Goal: Transaction & Acquisition: Obtain resource

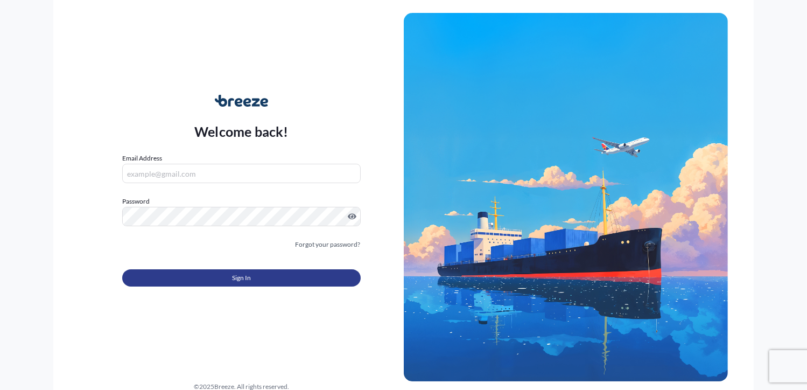
type input "[PERSON_NAME][EMAIL_ADDRESS][DOMAIN_NAME]"
click at [297, 282] on button "Sign In" at bounding box center [241, 277] width 238 height 17
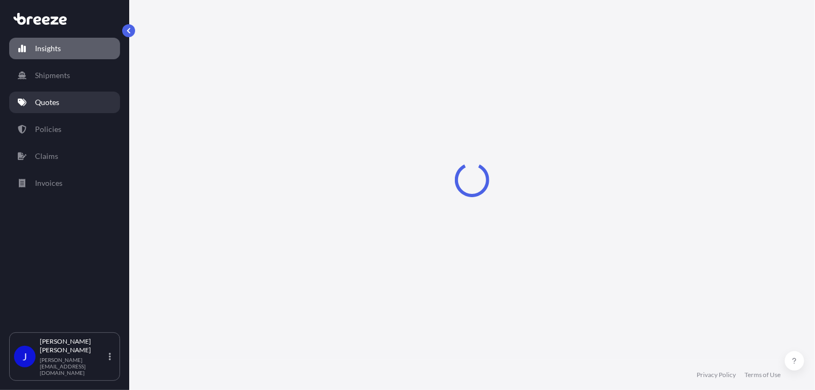
click at [52, 99] on p "Quotes" at bounding box center [47, 102] width 24 height 11
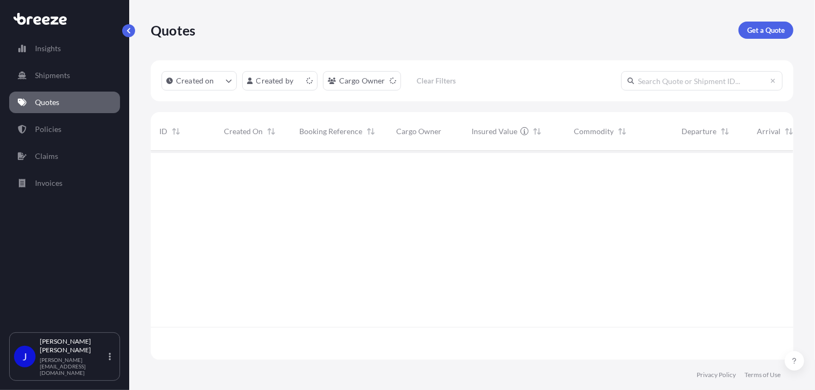
scroll to position [207, 635]
click at [767, 32] on p "Get a Quote" at bounding box center [766, 30] width 38 height 11
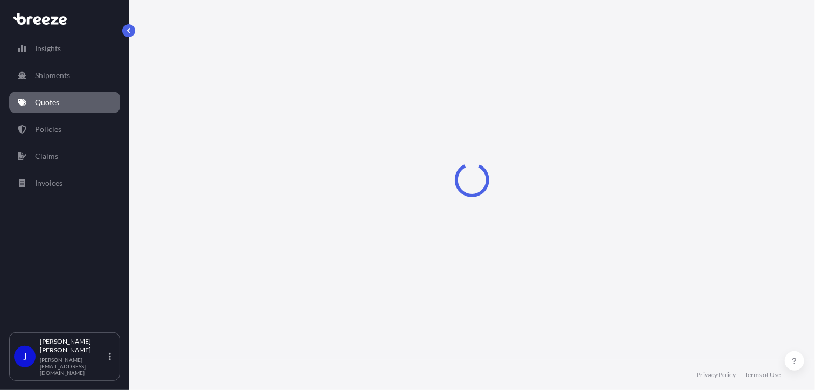
select select "Sea"
select select "1"
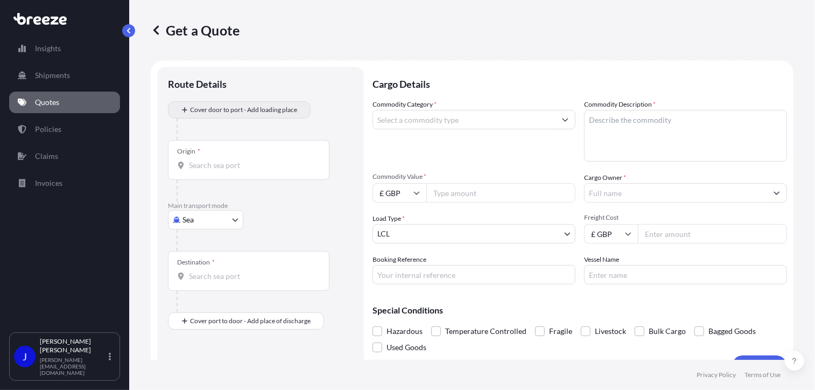
scroll to position [17, 0]
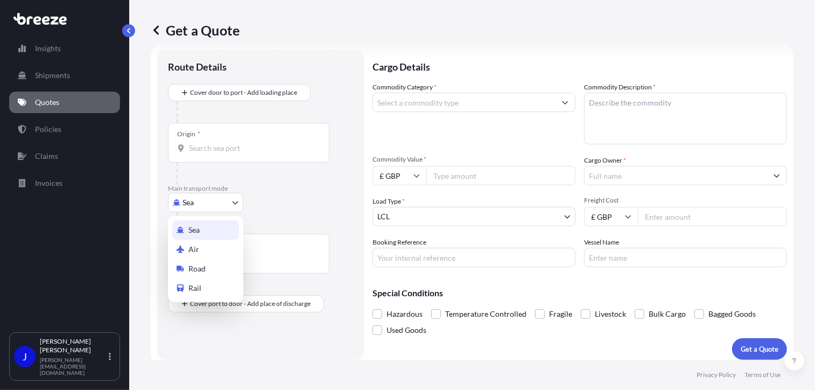
click at [224, 196] on body "Insights Shipments Quotes Policies Claims Invoices J Jolanta Baldyga jolanta@mi…" at bounding box center [407, 195] width 815 height 390
click at [216, 266] on div "Road" at bounding box center [205, 268] width 67 height 19
select select "Road"
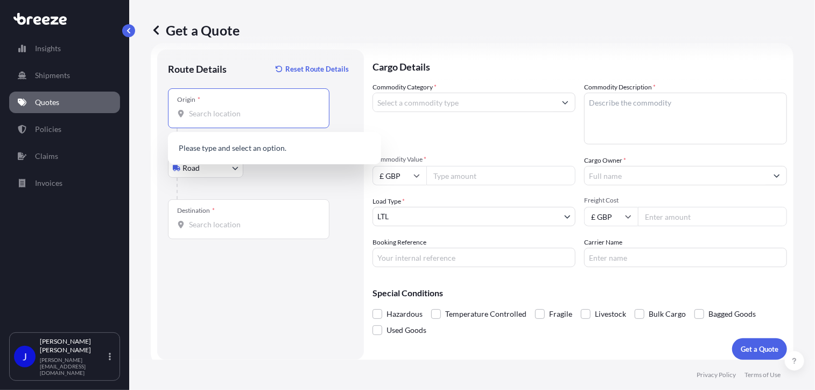
click at [239, 117] on input "Origin *" at bounding box center [252, 113] width 127 height 11
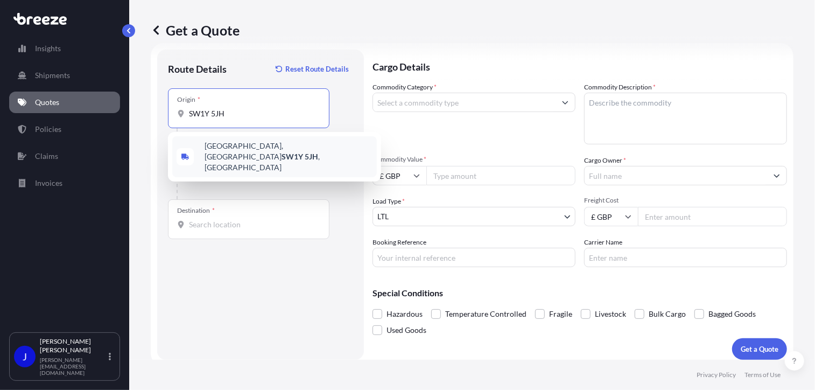
click at [247, 155] on div "Pall Mall, London SW1Y 5JH , UK" at bounding box center [274, 156] width 205 height 41
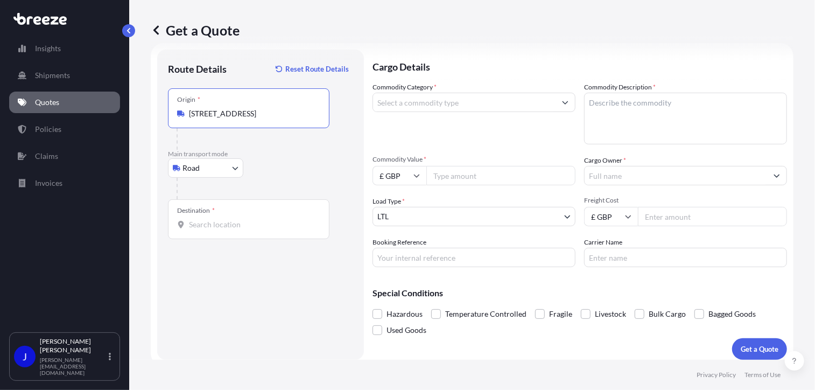
type input "Pall Mall, London SW1Y 5JH, UK"
click at [244, 223] on input "Destination *" at bounding box center [252, 224] width 127 height 11
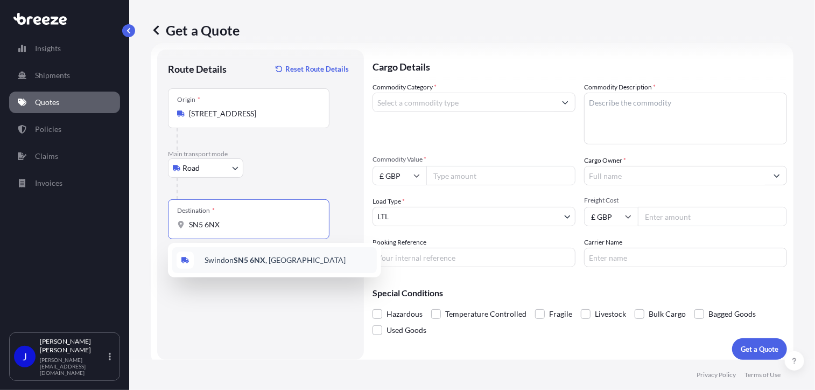
click at [278, 255] on div "Swindon SN5 6NX , UK" at bounding box center [274, 260] width 205 height 26
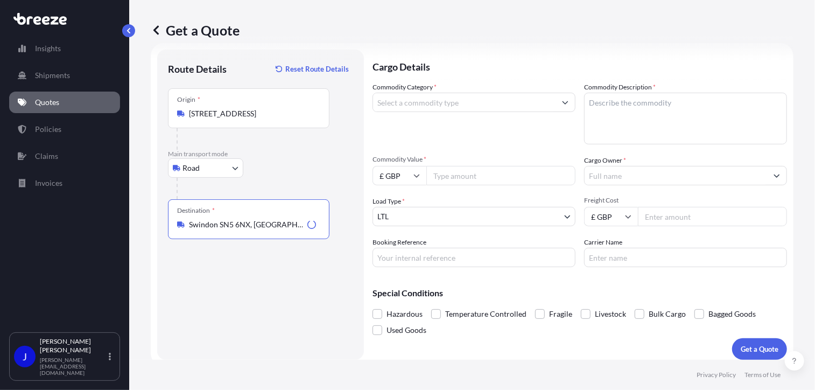
type input "Swindon SN5 6NX, UK"
click at [464, 174] on input "Commodity Value *" at bounding box center [501, 175] width 149 height 19
type input "1000"
click at [424, 103] on input "Commodity Category *" at bounding box center [464, 102] width 183 height 19
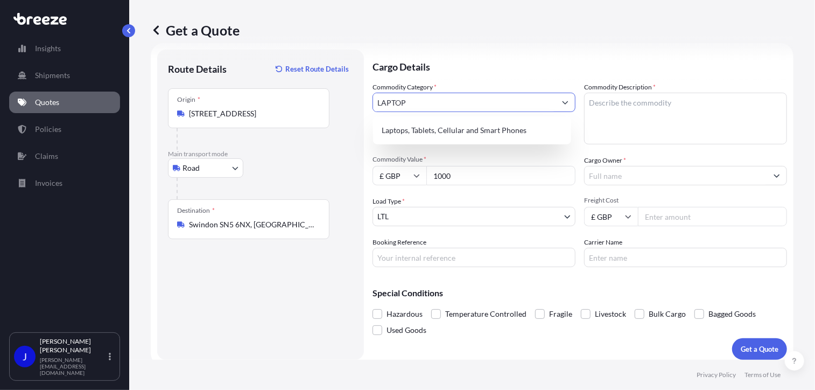
scroll to position [0, 0]
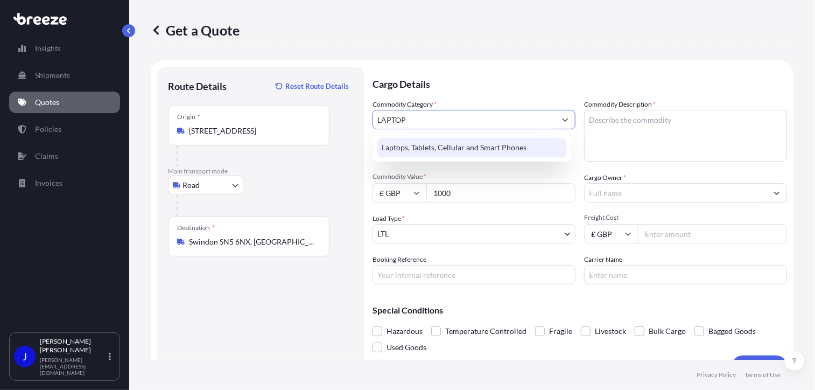
click at [442, 144] on div "Laptops, Tablets, Cellular and Smart Phones" at bounding box center [473, 147] width 190 height 19
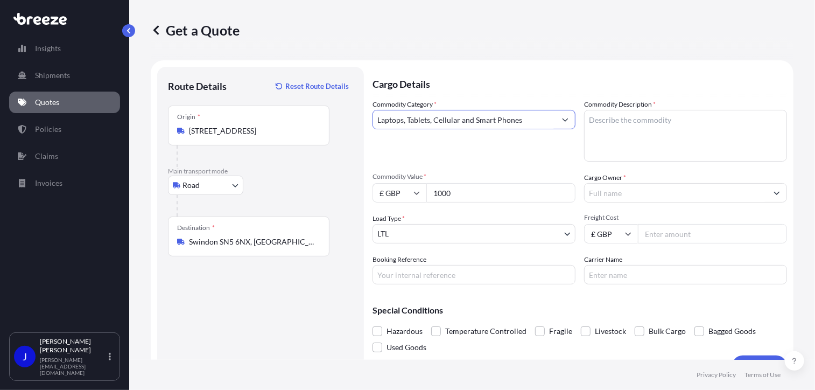
type input "Laptops, Tablets, Cellular and Smart Phones"
click at [598, 118] on textarea "Commodity Description *" at bounding box center [685, 136] width 203 height 52
type textarea "LAPTOP"
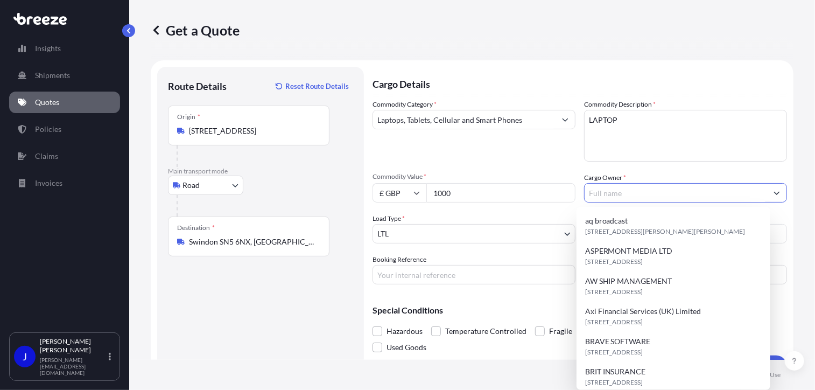
click at [646, 193] on input "Cargo Owner *" at bounding box center [676, 192] width 183 height 19
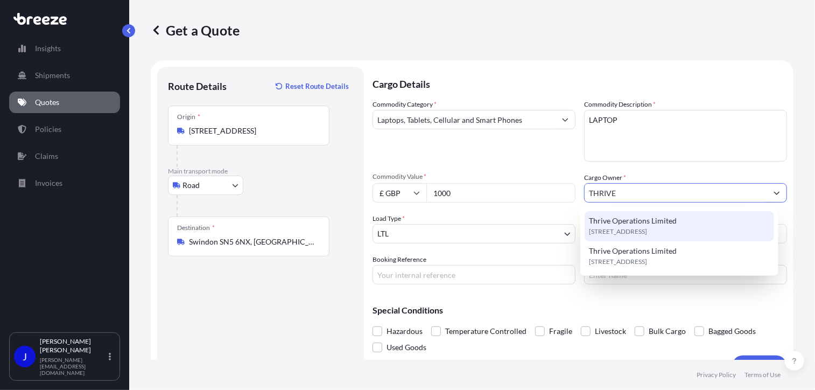
click at [631, 222] on span "Thrive Operations Limited" at bounding box center [633, 220] width 88 height 11
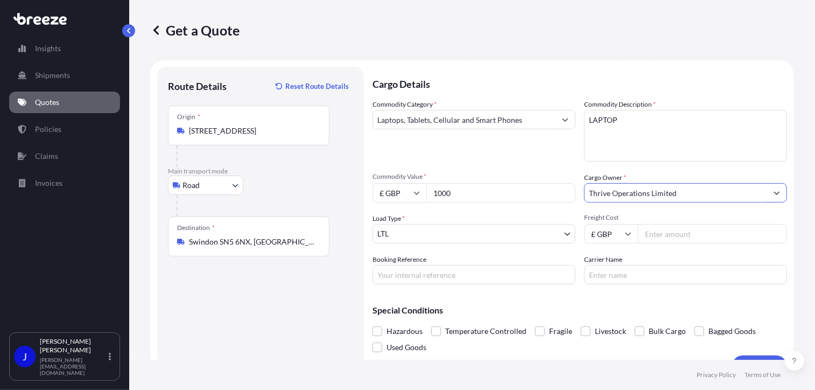
type input "Thrive Operations Limited"
click at [487, 277] on input "Booking Reference" at bounding box center [474, 274] width 203 height 19
type input "2215143"
click at [658, 237] on input "Freight Cost" at bounding box center [712, 233] width 149 height 19
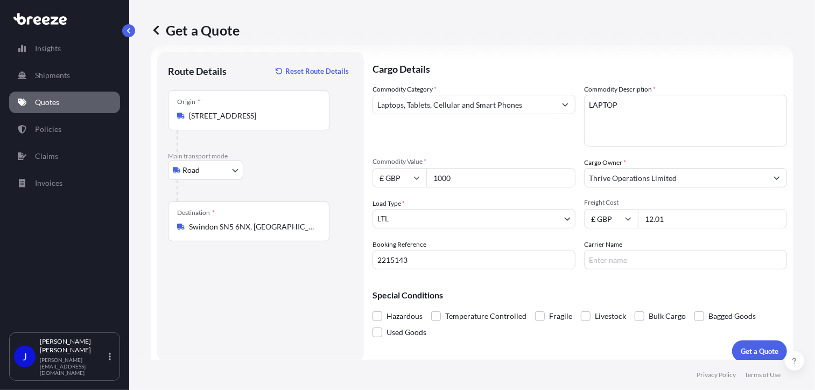
scroll to position [24, 0]
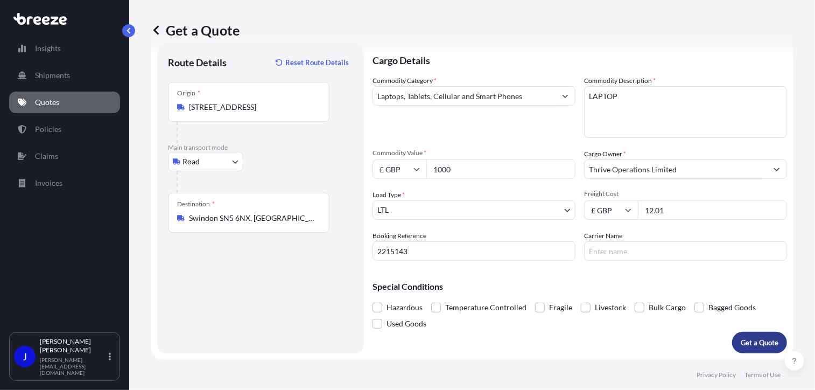
type input "12.01"
click at [751, 343] on p "Get a Quote" at bounding box center [760, 342] width 38 height 11
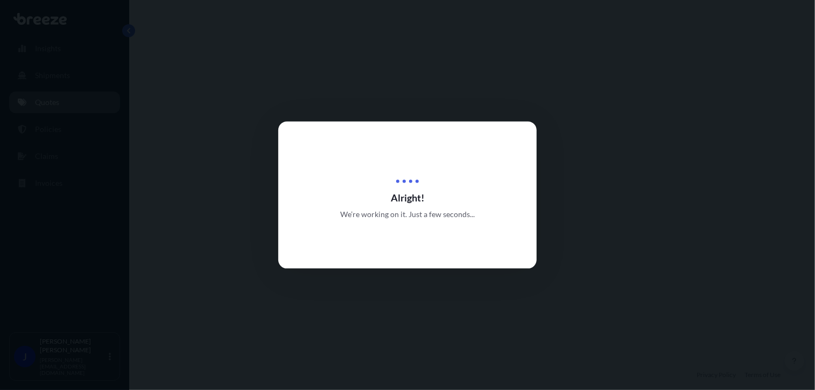
select select "Road"
select select "1"
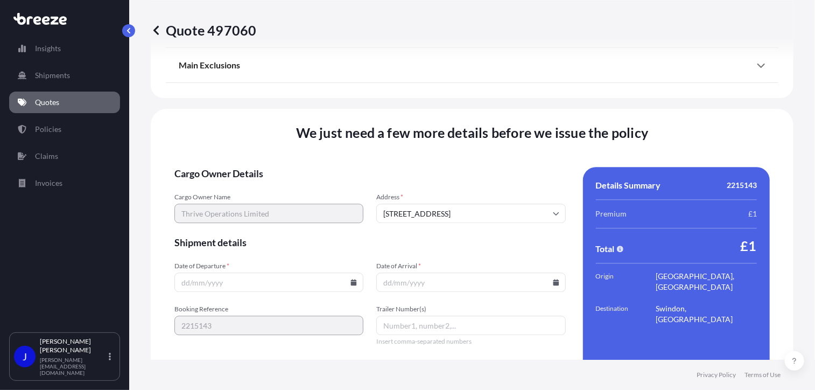
scroll to position [1343, 0]
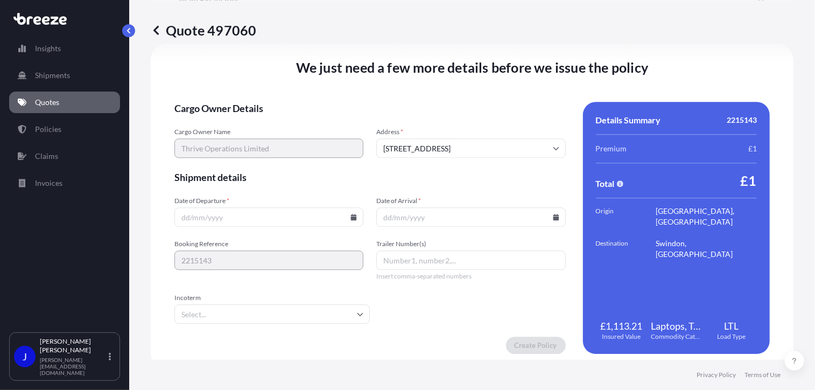
click at [352, 215] on icon at bounding box center [354, 217] width 6 height 6
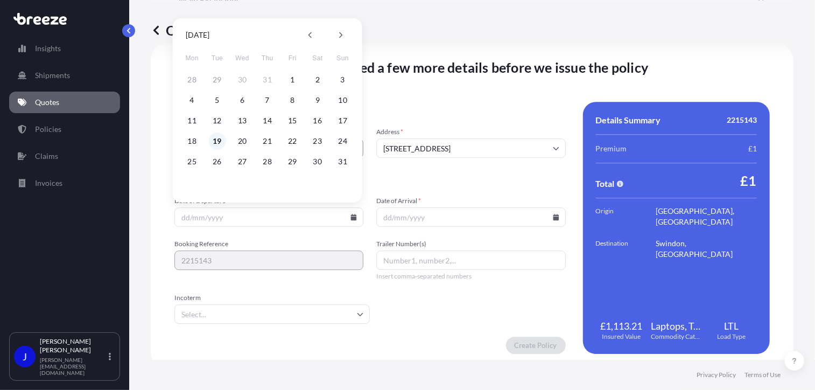
click at [218, 142] on button "19" at bounding box center [216, 140] width 17 height 17
type input "[DATE]"
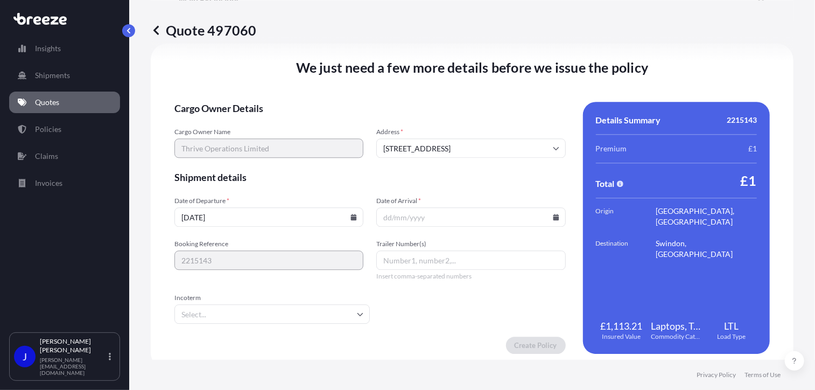
click at [553, 216] on icon at bounding box center [556, 217] width 6 height 6
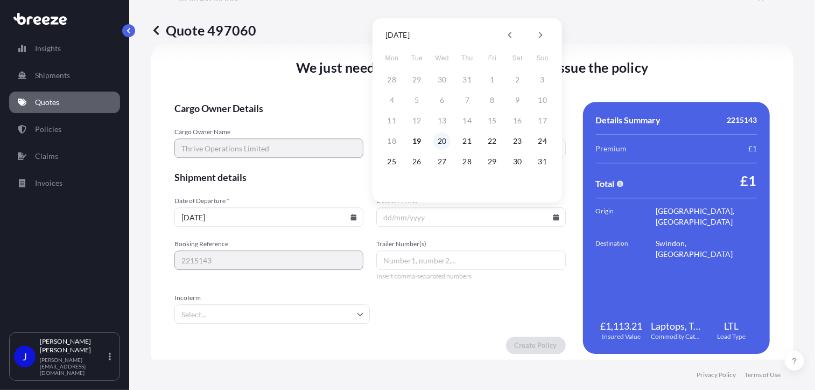
click at [445, 140] on button "20" at bounding box center [442, 140] width 17 height 17
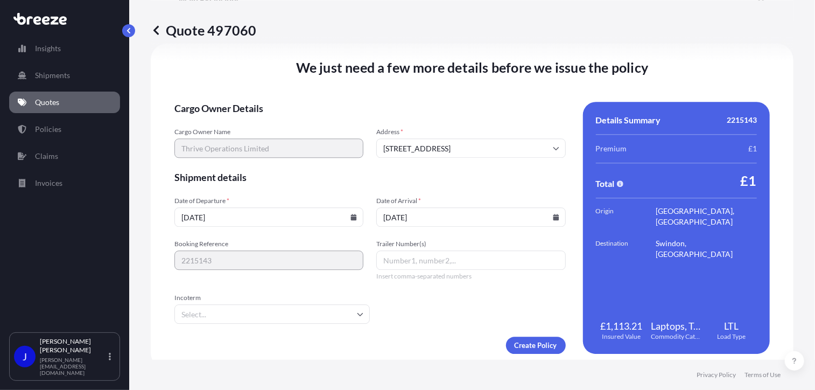
type input "[DATE]"
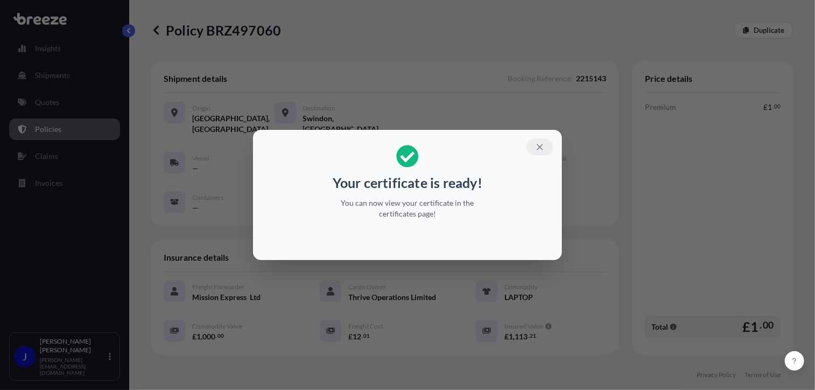
click at [540, 146] on icon "button" at bounding box center [540, 147] width 10 height 10
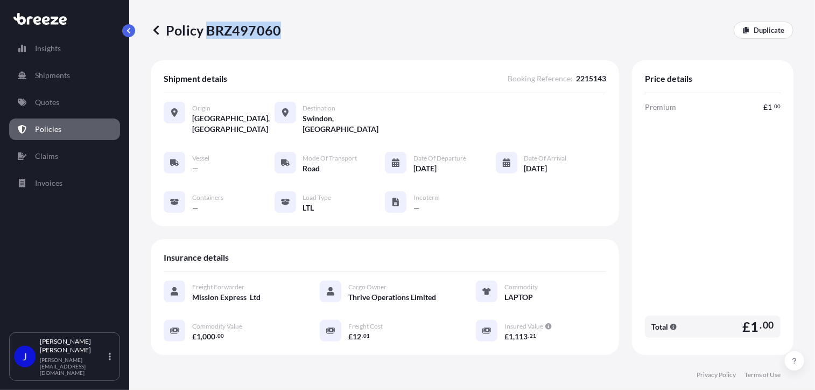
drag, startPoint x: 206, startPoint y: 31, endPoint x: 276, endPoint y: 33, distance: 70.6
click at [276, 33] on p "Policy BRZ497060" at bounding box center [216, 30] width 130 height 17
copy p "BRZ497060"
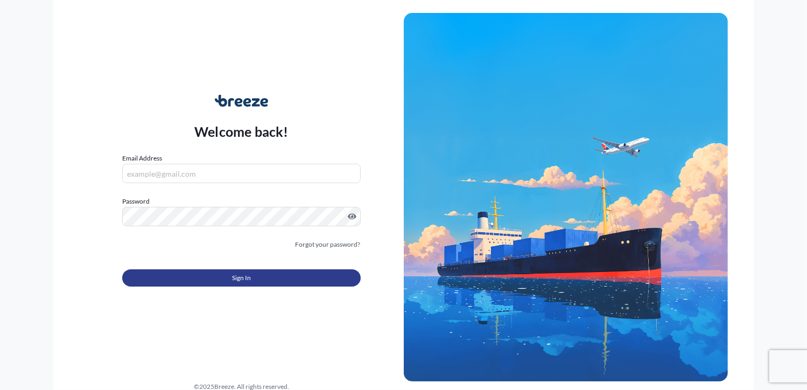
type input "[PERSON_NAME][EMAIL_ADDRESS][DOMAIN_NAME]"
click at [290, 272] on button "Sign In" at bounding box center [241, 277] width 238 height 17
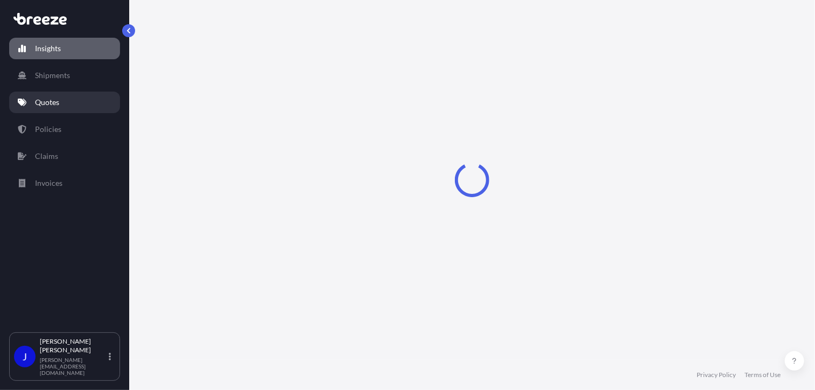
click at [51, 104] on p "Quotes" at bounding box center [47, 102] width 24 height 11
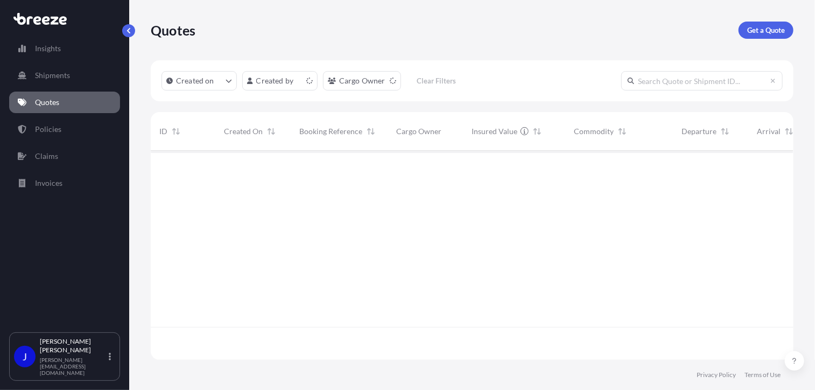
scroll to position [207, 635]
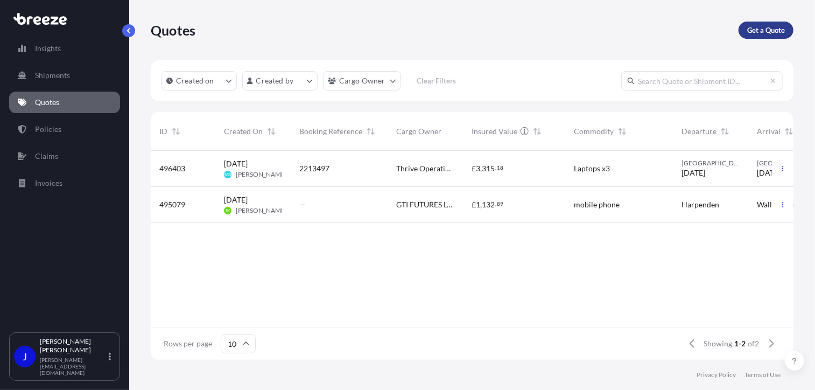
click at [774, 25] on p "Get a Quote" at bounding box center [766, 30] width 38 height 11
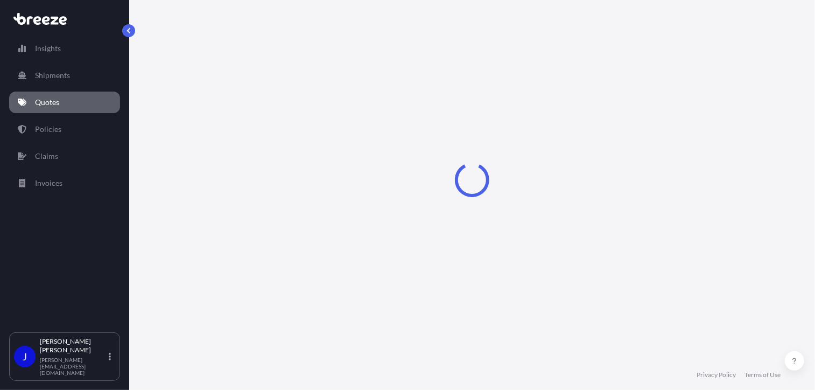
select select "Sea"
select select "1"
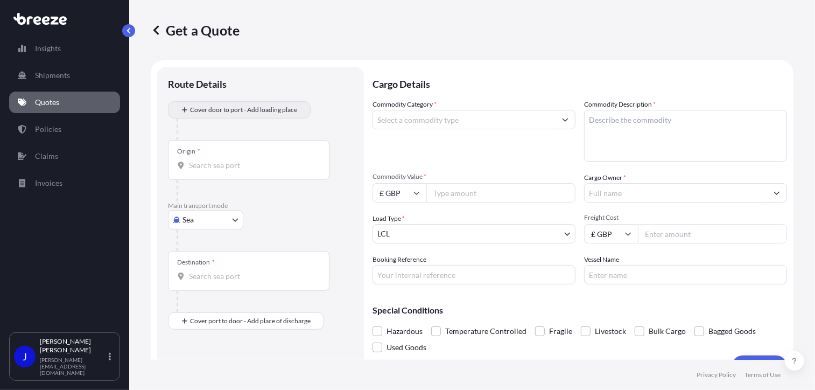
scroll to position [17, 0]
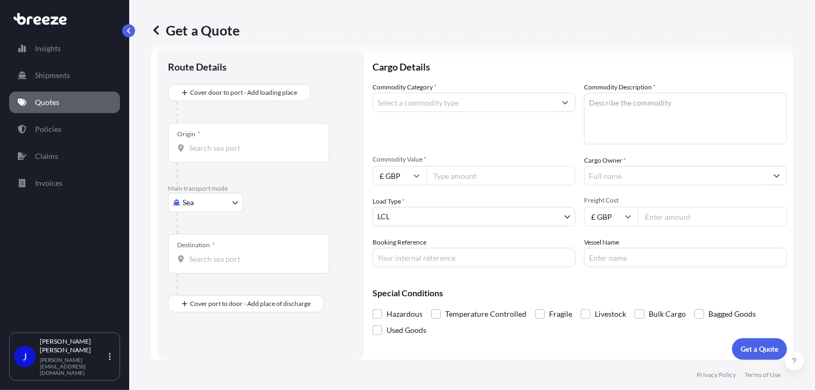
click at [226, 206] on body "Insights Shipments Quotes Policies Claims Invoices J [PERSON_NAME] [PERSON_NAME…" at bounding box center [407, 195] width 815 height 390
click at [62, 127] on link "Policies" at bounding box center [64, 129] width 111 height 22
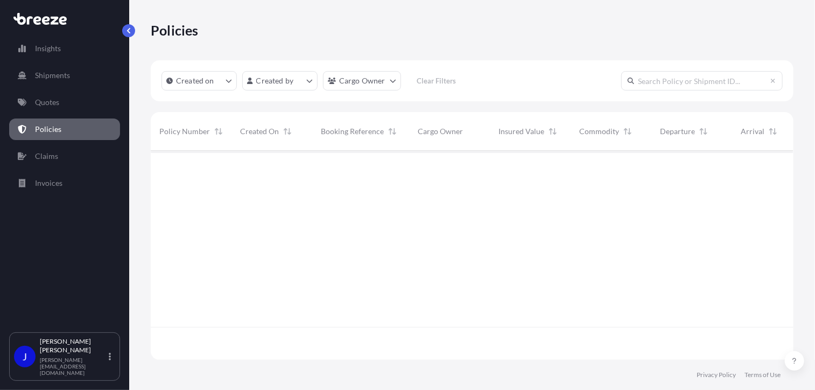
scroll to position [207, 635]
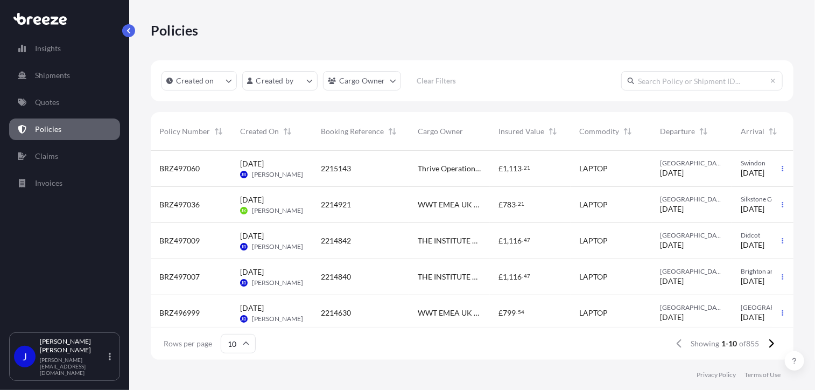
click at [692, 81] on input "text" at bounding box center [702, 80] width 162 height 19
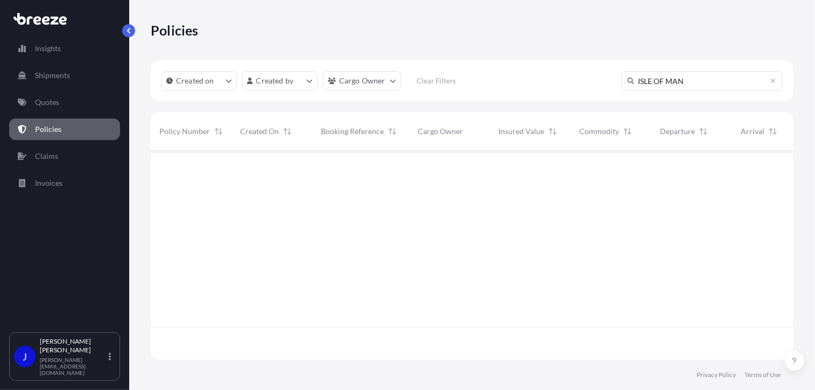
scroll to position [239, 635]
type input "ISLE OF MAN"
click at [69, 130] on link "Policies" at bounding box center [64, 129] width 111 height 22
click at [688, 81] on input "ISLE OF MAN" at bounding box center [702, 80] width 162 height 19
click at [775, 81] on icon at bounding box center [773, 81] width 6 height 6
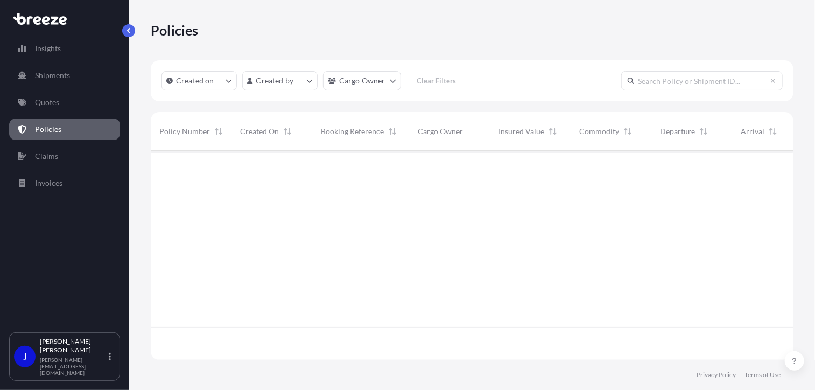
scroll to position [207, 635]
click at [54, 130] on p "Policies" at bounding box center [48, 129] width 26 height 11
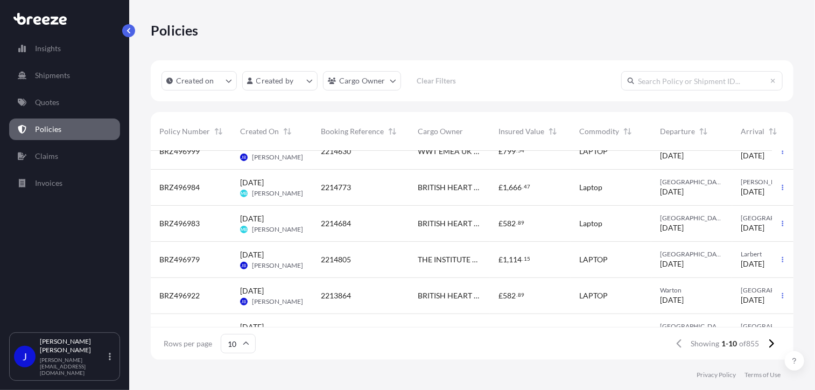
scroll to position [193, 0]
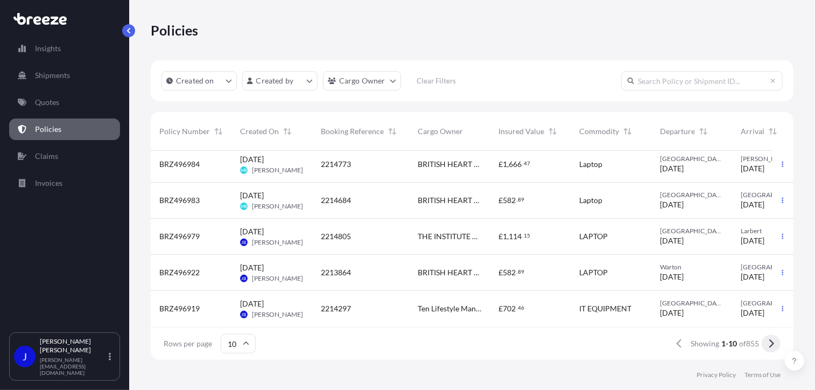
click at [770, 344] on icon at bounding box center [771, 344] width 6 height 10
click at [773, 344] on icon at bounding box center [772, 343] width 5 height 9
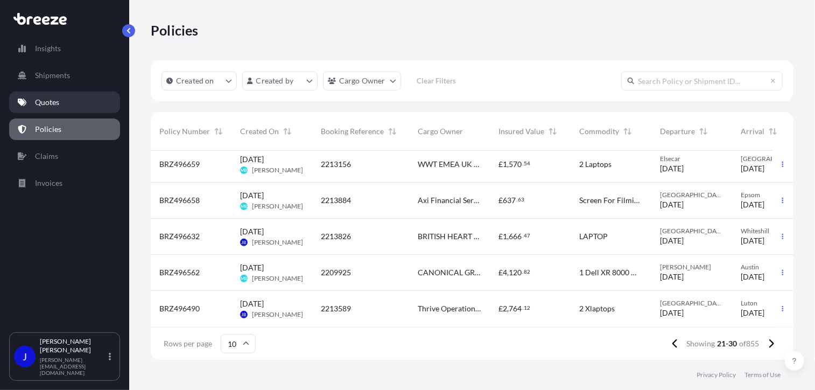
click at [52, 100] on p "Quotes" at bounding box center [47, 102] width 24 height 11
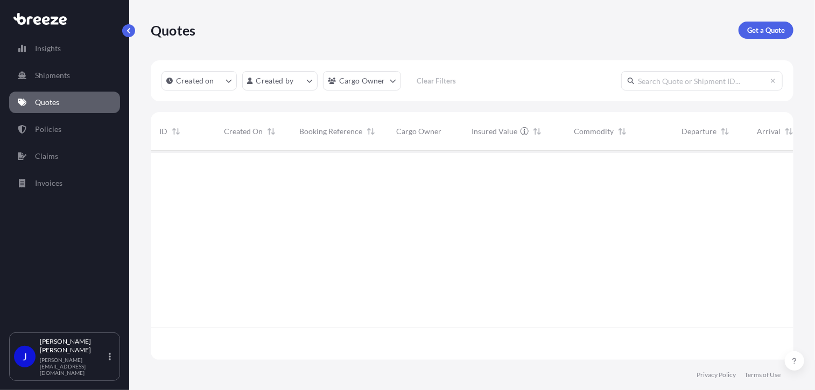
scroll to position [207, 635]
click at [763, 32] on p "Get a Quote" at bounding box center [766, 30] width 38 height 11
select select "Sea"
select select "1"
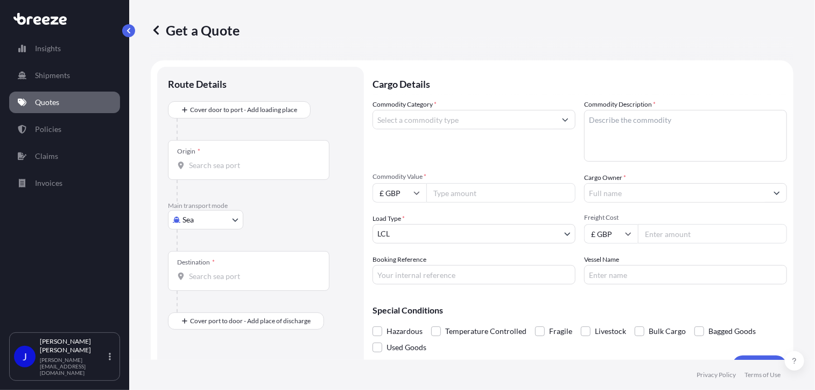
scroll to position [17, 0]
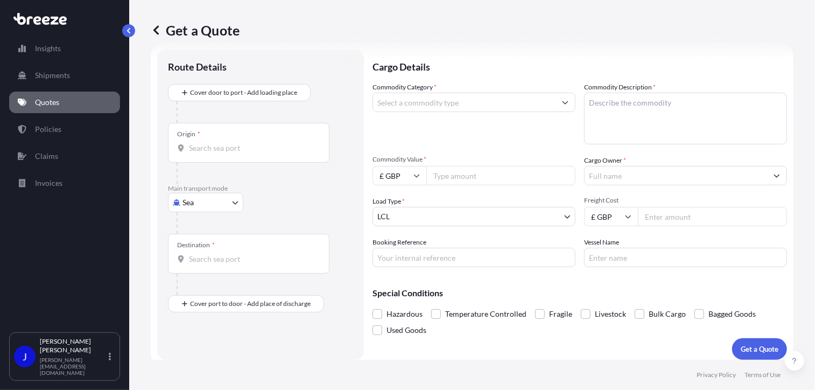
click at [233, 198] on body "Insights Shipments Quotes Policies Claims Invoices J [PERSON_NAME] [PERSON_NAME…" at bounding box center [407, 195] width 815 height 390
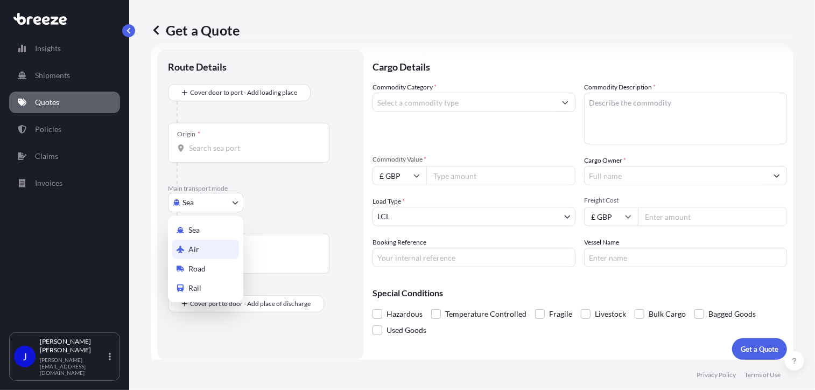
click at [190, 246] on span "Air" at bounding box center [193, 249] width 11 height 11
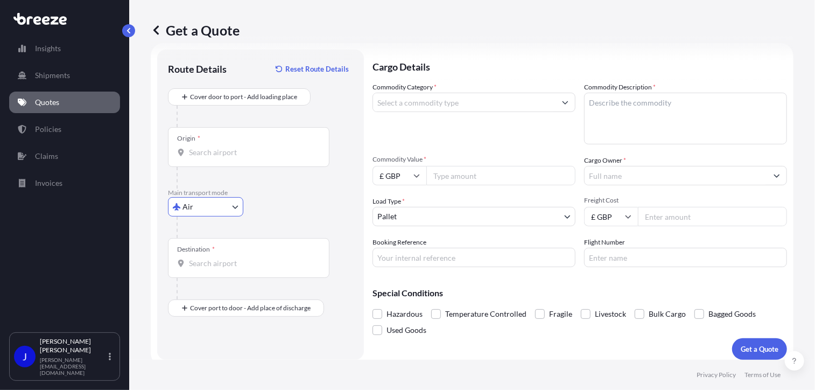
click at [211, 206] on body "Insights Shipments Quotes Policies Claims Invoices J [PERSON_NAME] [PERSON_NAME…" at bounding box center [407, 195] width 815 height 390
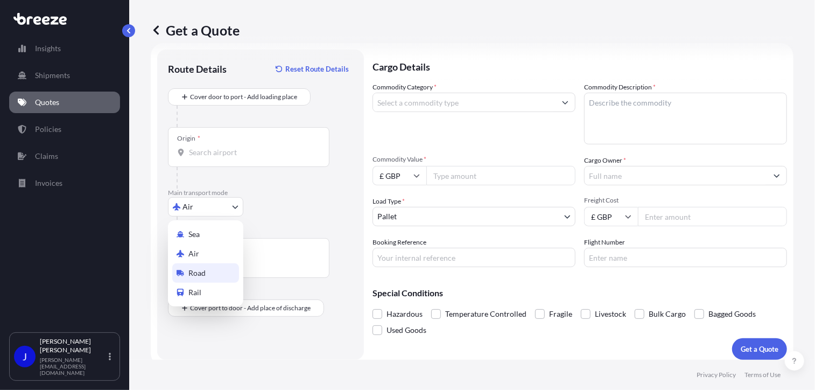
click at [205, 268] on span "Road" at bounding box center [196, 273] width 17 height 11
select select "Road"
